Goal: Navigation & Orientation: Understand site structure

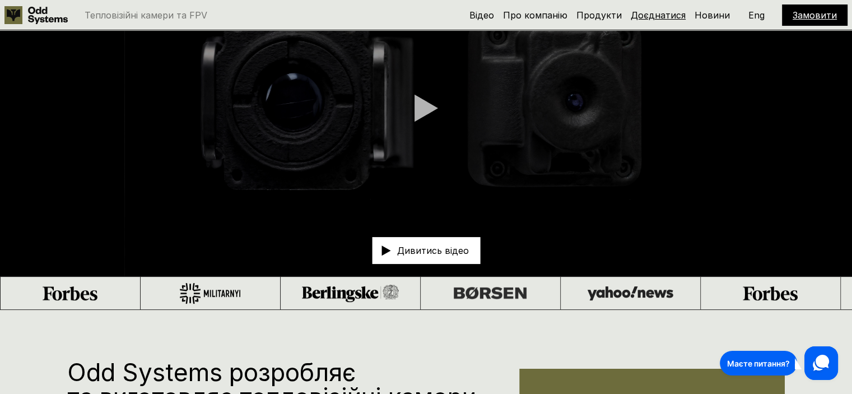
click at [666, 18] on link "Доєднатися" at bounding box center [657, 15] width 55 height 11
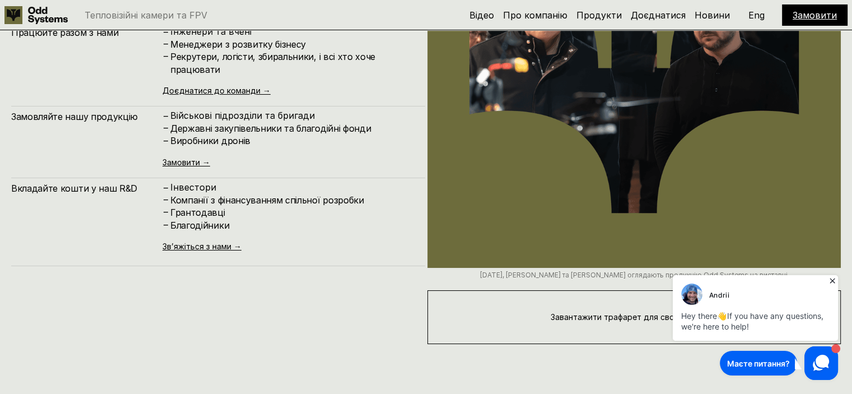
scroll to position [4137, 0]
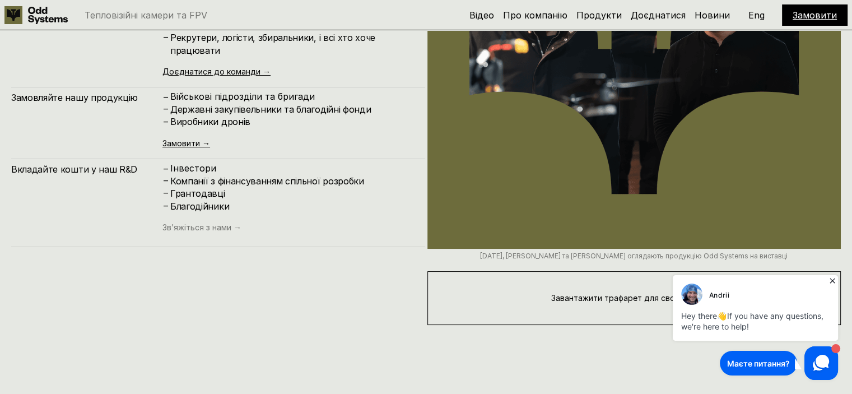
click at [192, 228] on link "Зв’яжіться з нами →" at bounding box center [201, 227] width 79 height 10
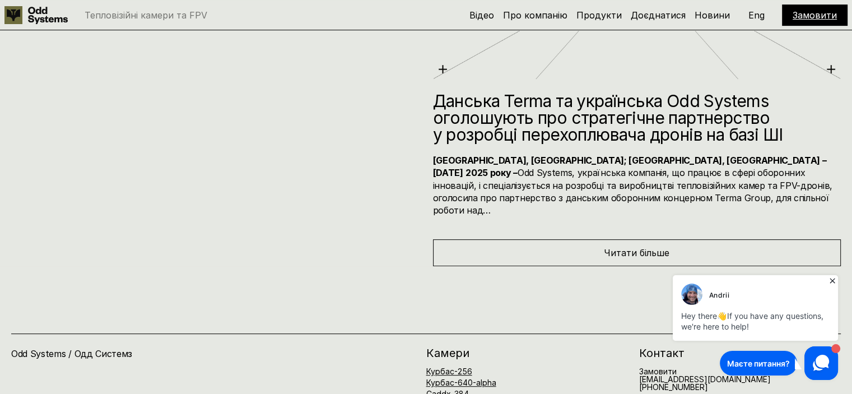
scroll to position [4707, 0]
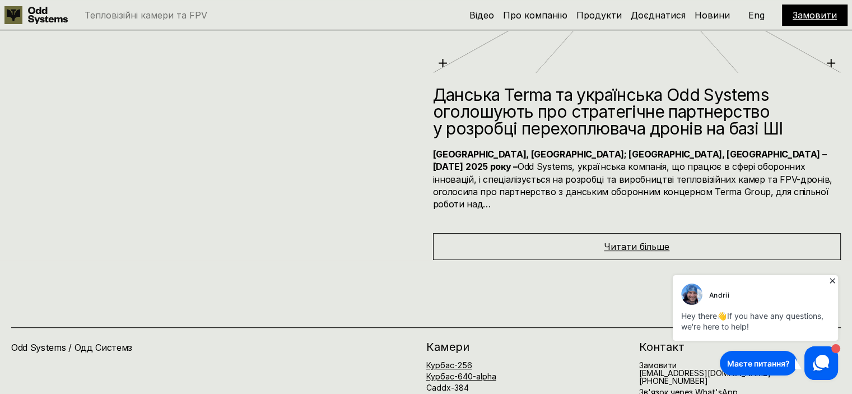
click at [621, 241] on span "Читати більше" at bounding box center [637, 246] width 66 height 11
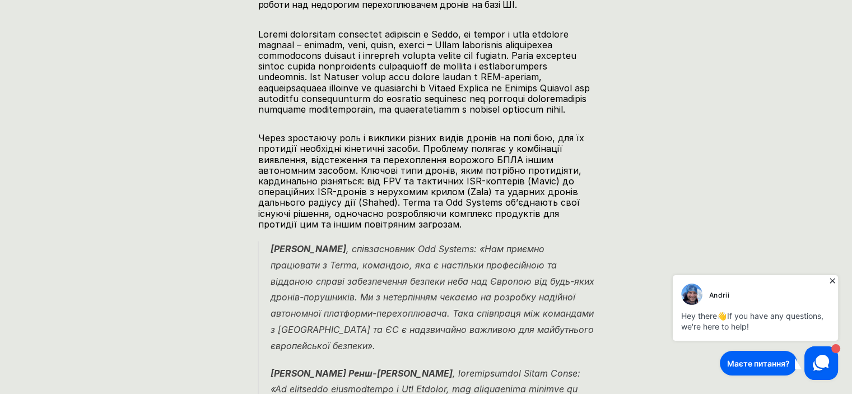
scroll to position [716, 0]
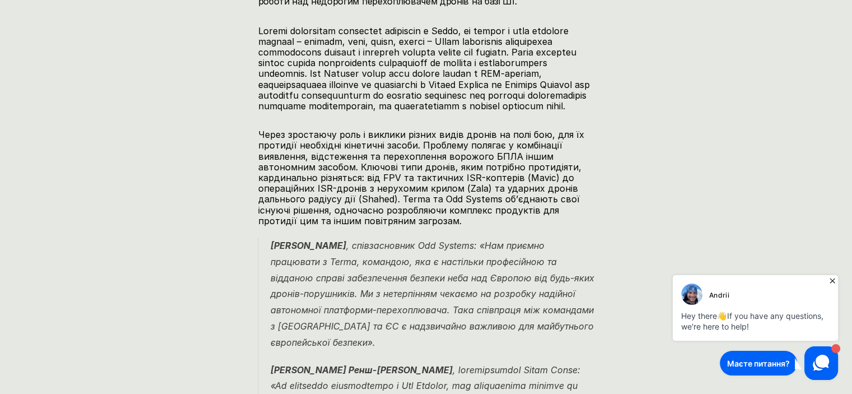
click at [832, 283] on icon at bounding box center [831, 280] width 11 height 11
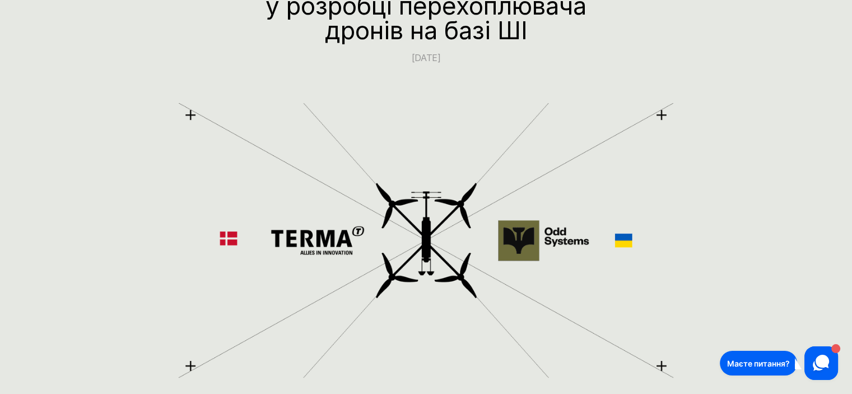
scroll to position [0, 0]
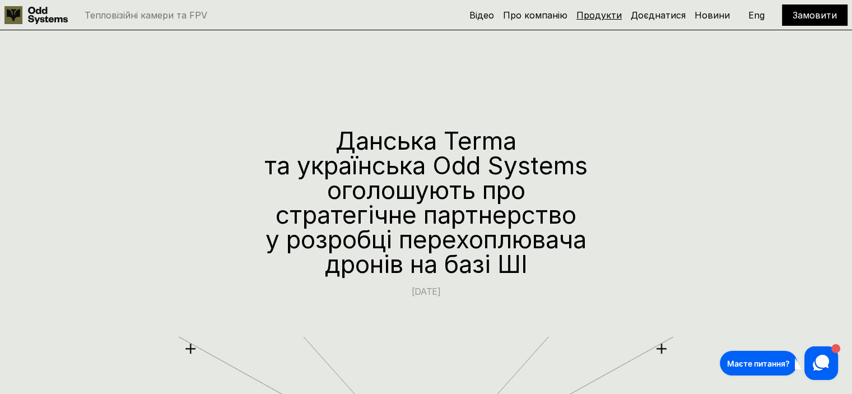
click at [600, 20] on link "Продукти" at bounding box center [598, 15] width 45 height 11
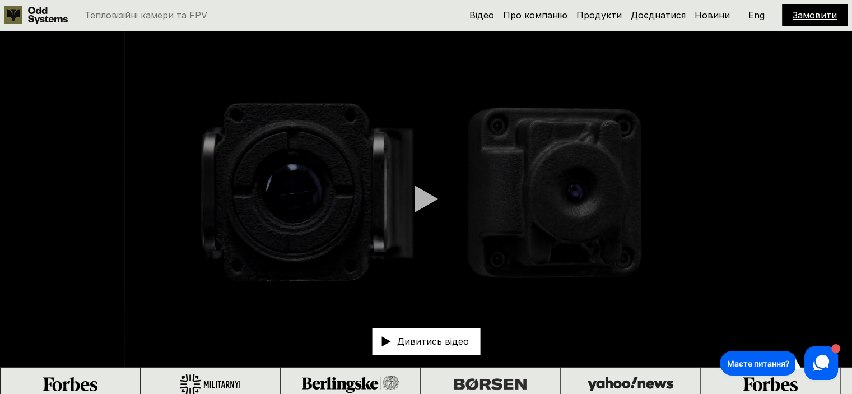
scroll to position [794, 0]
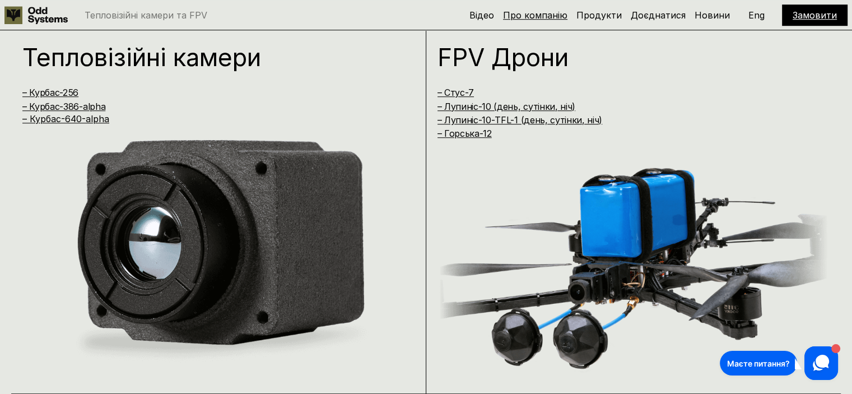
click at [555, 18] on link "Про компанію" at bounding box center [535, 15] width 64 height 11
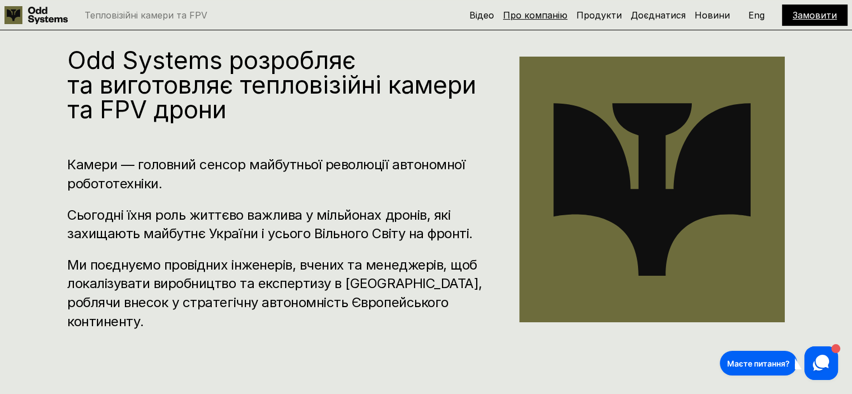
scroll to position [400, 0]
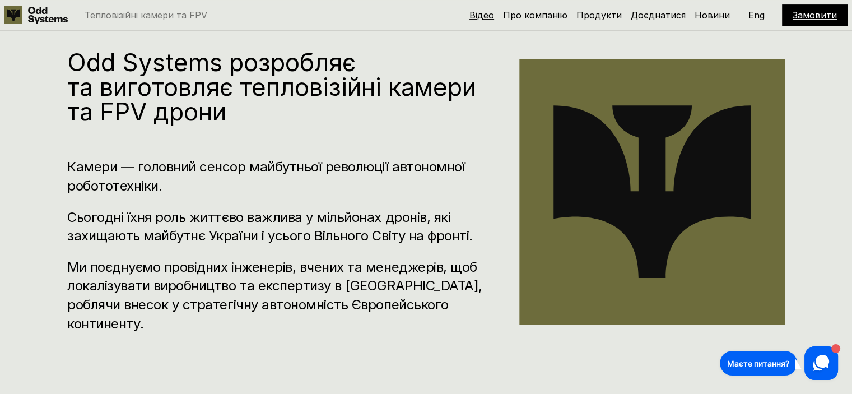
click at [484, 18] on link "Відео" at bounding box center [481, 15] width 25 height 11
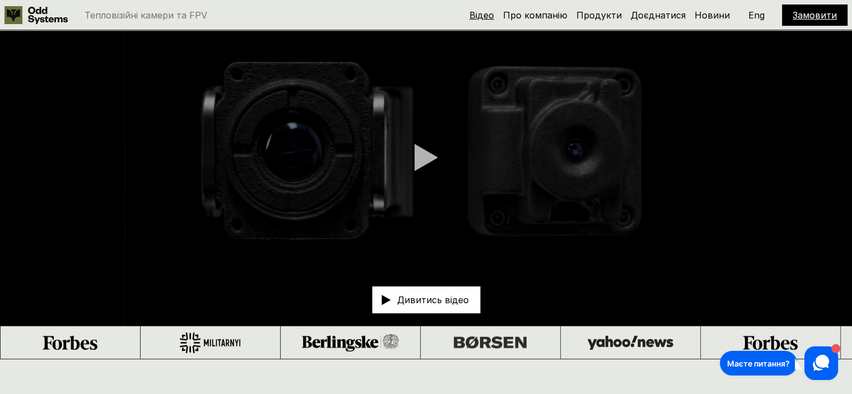
scroll to position [30, 0]
